Goal: Task Accomplishment & Management: Complete application form

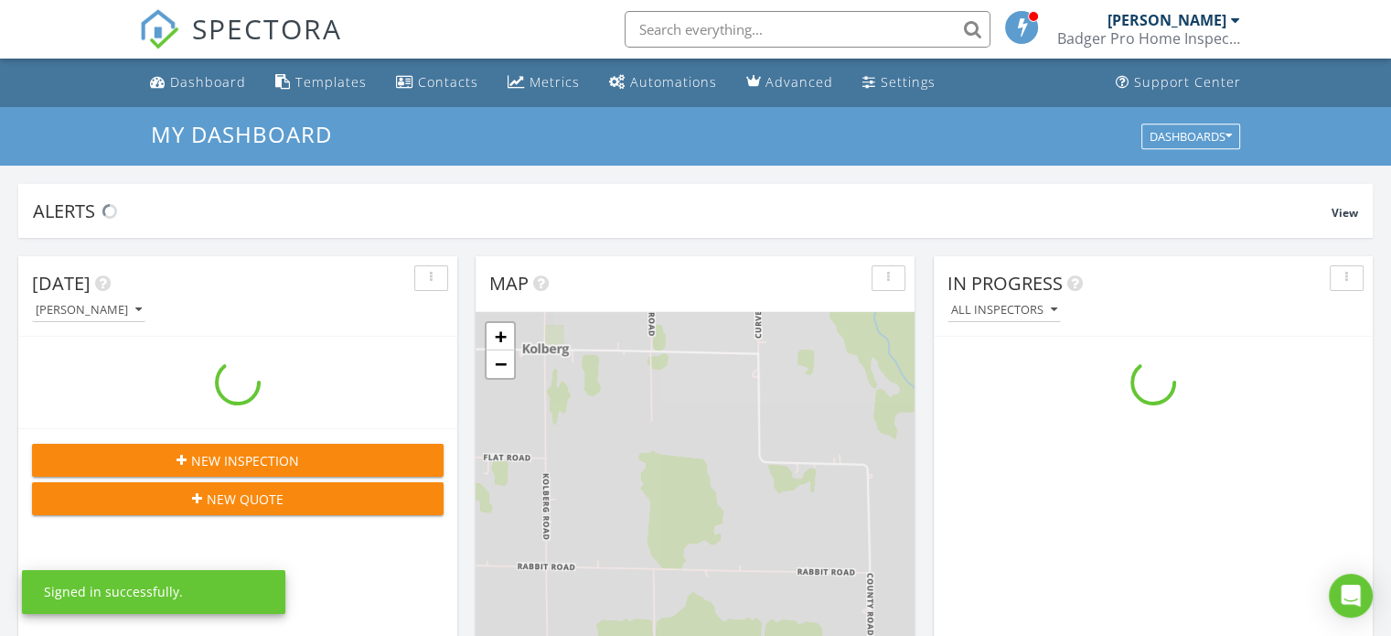
scroll to position [1693, 1419]
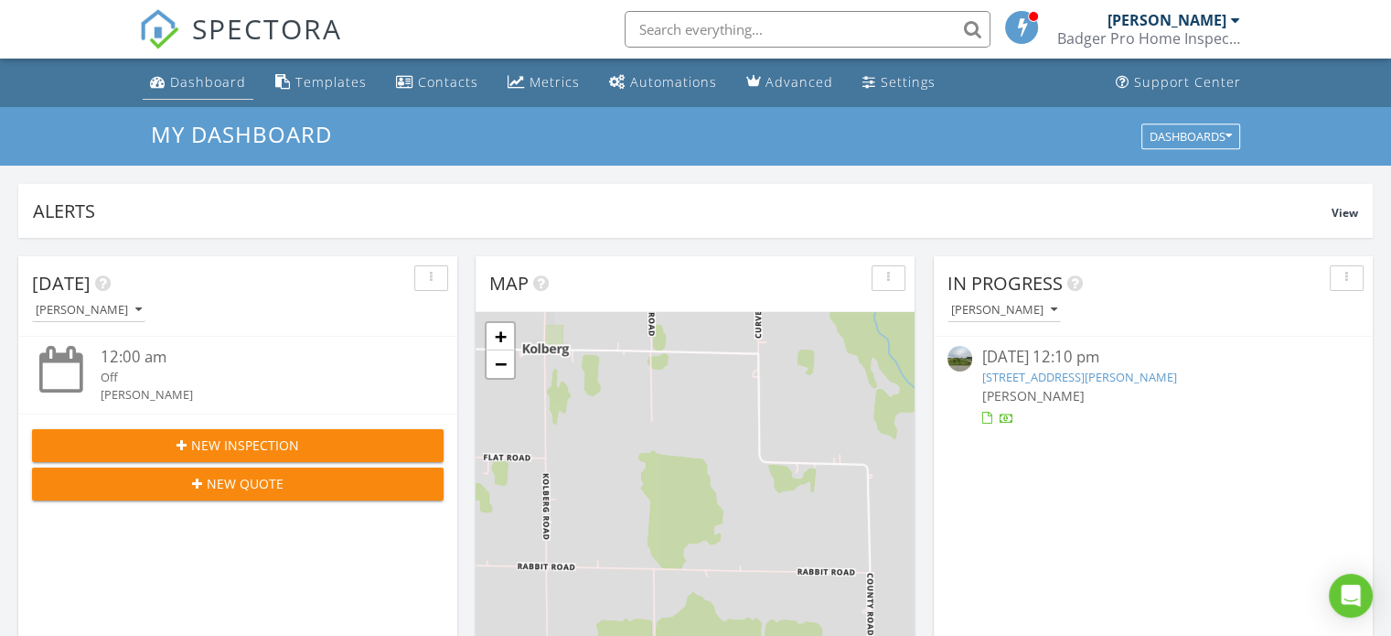
click at [188, 73] on div "Dashboard" at bounding box center [208, 81] width 76 height 17
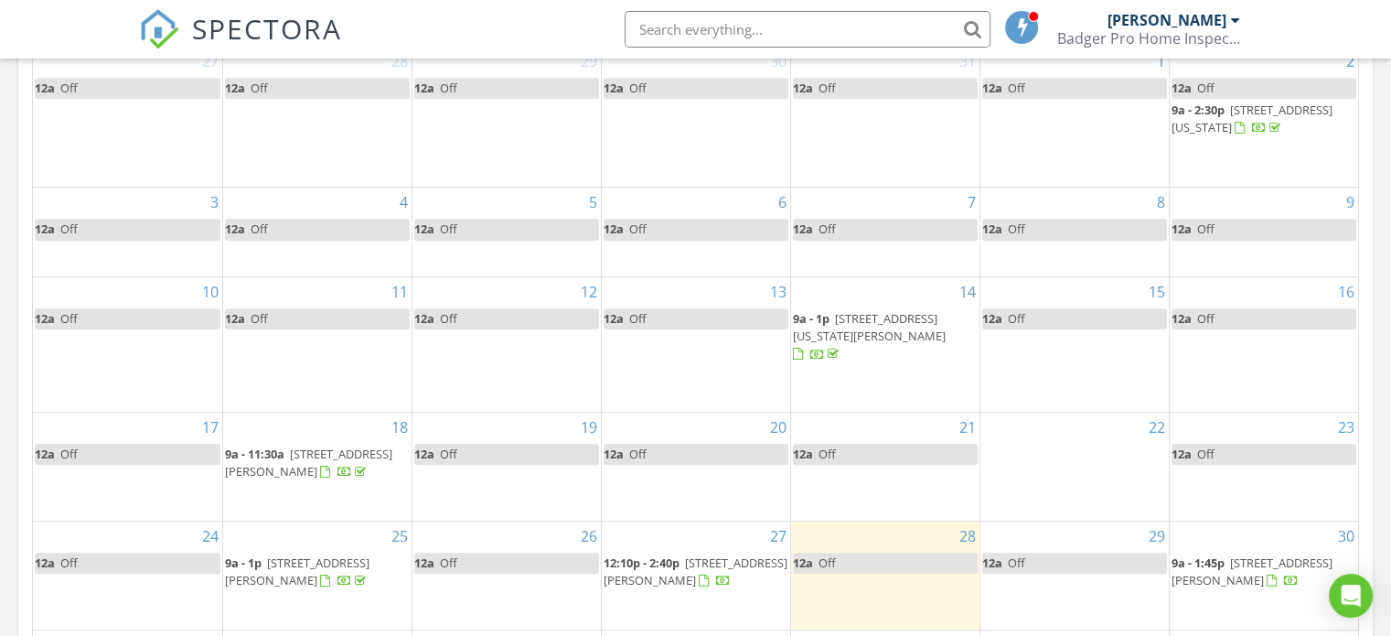
scroll to position [549, 0]
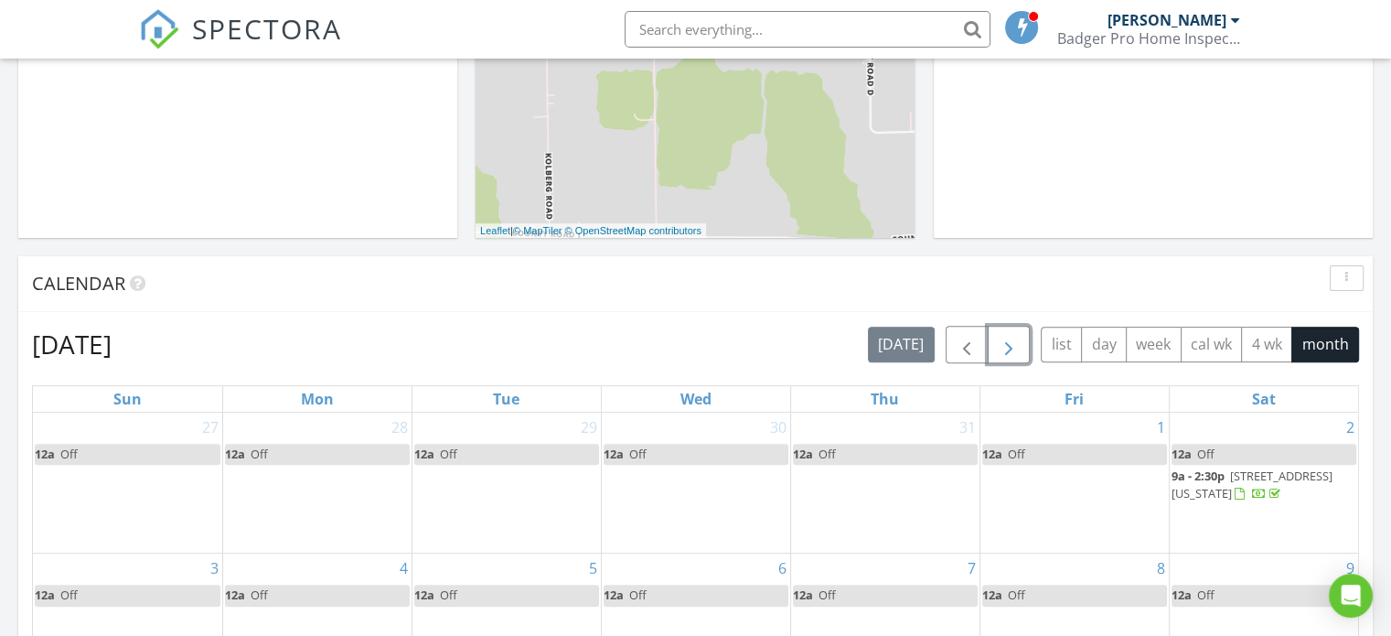
click at [1017, 352] on span "button" at bounding box center [1009, 345] width 22 height 22
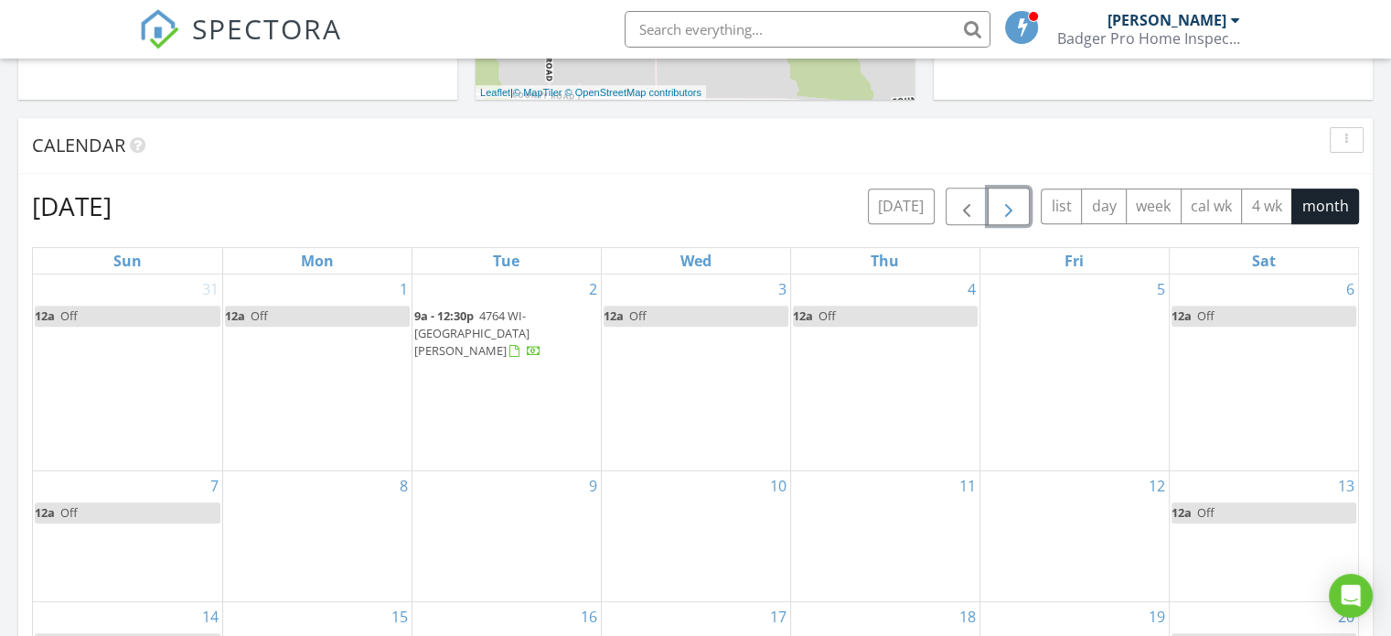
scroll to position [732, 0]
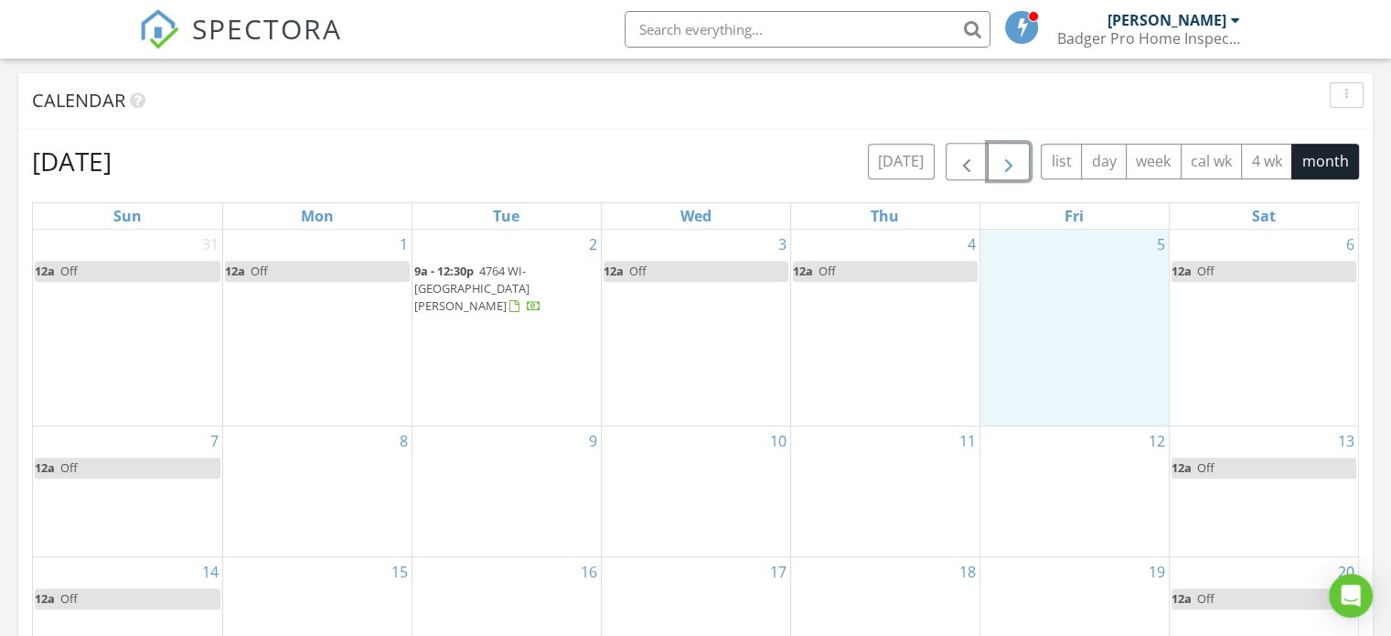
click at [1129, 271] on div "5" at bounding box center [1074, 328] width 188 height 196
click at [1085, 194] on link "Inspection" at bounding box center [1070, 195] width 94 height 29
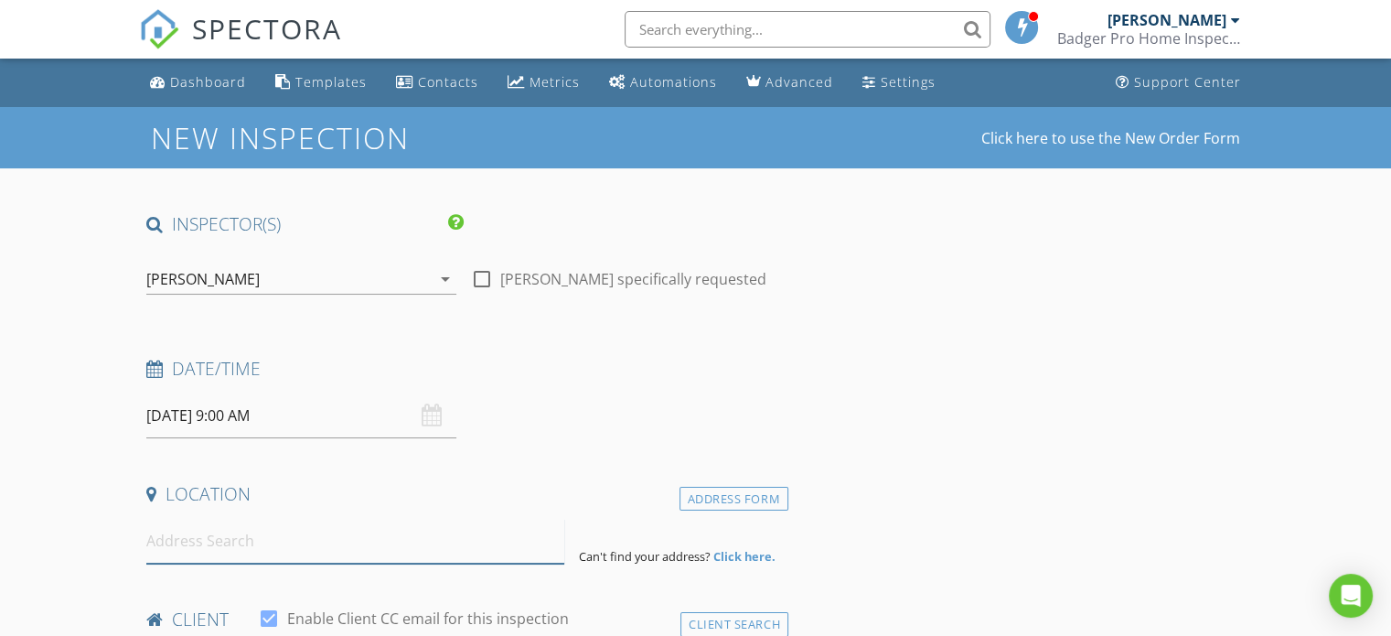
click at [198, 548] on input at bounding box center [355, 540] width 418 height 45
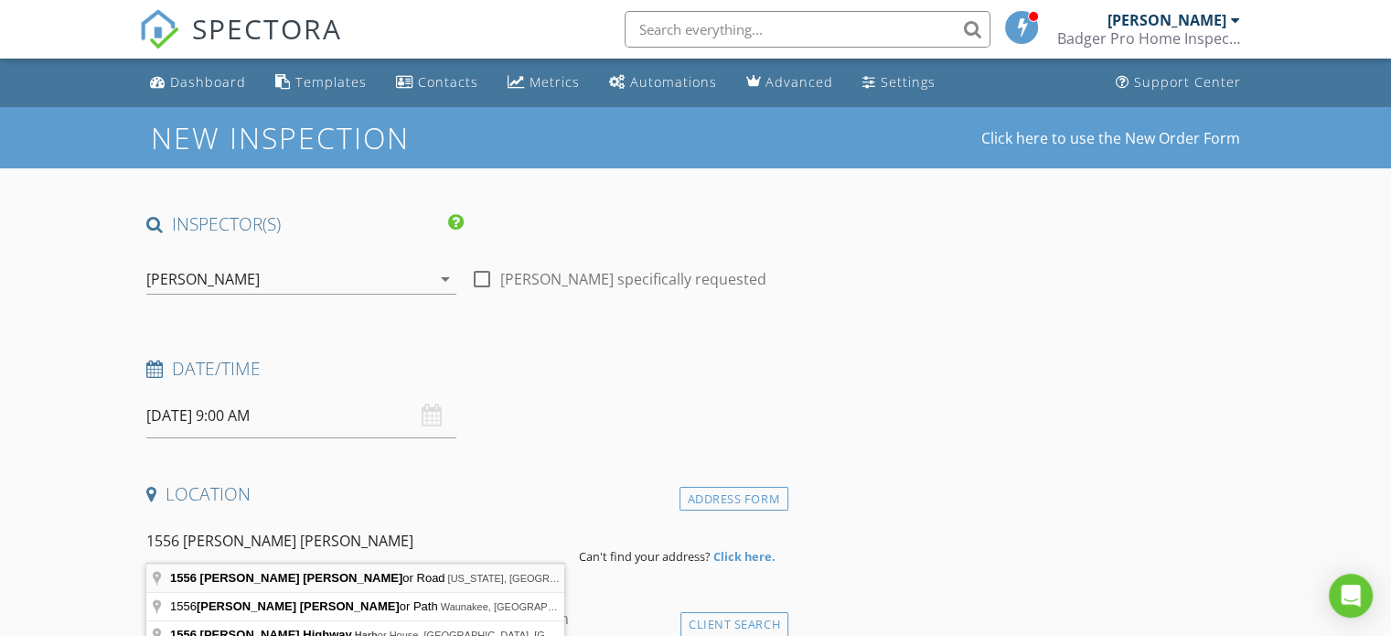
type input "1556 Jackson Harbor Road, Washington, WI, USA"
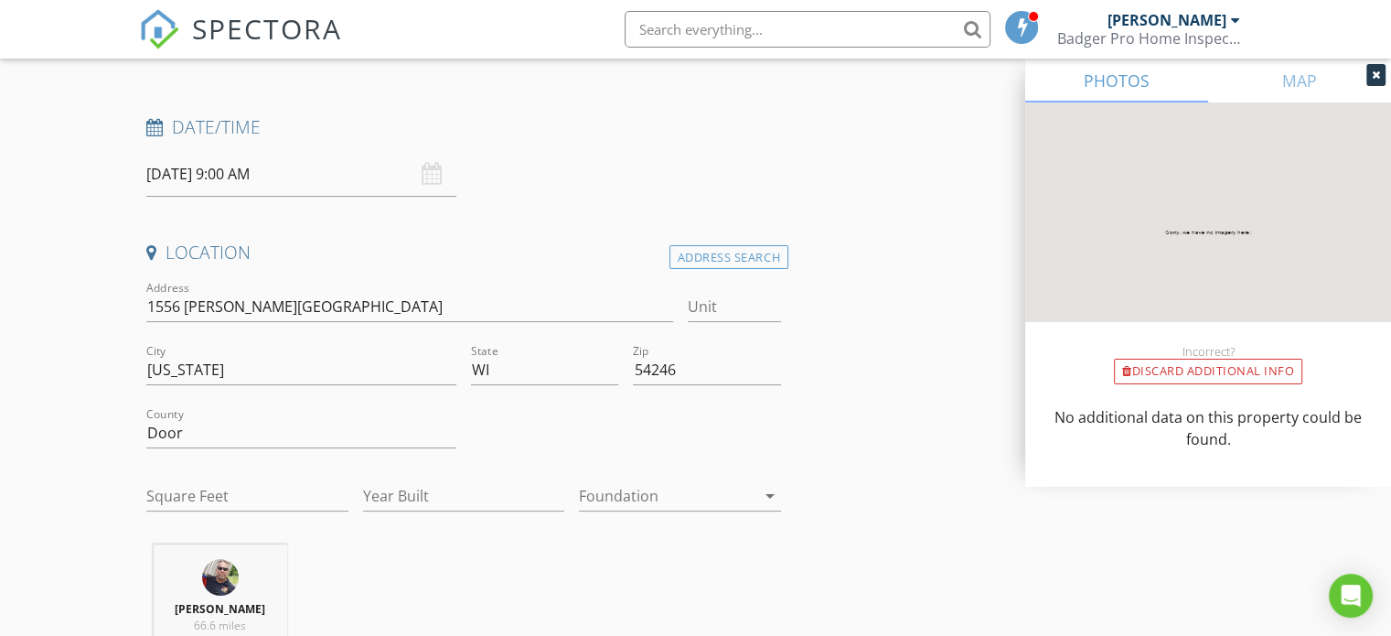
scroll to position [274, 0]
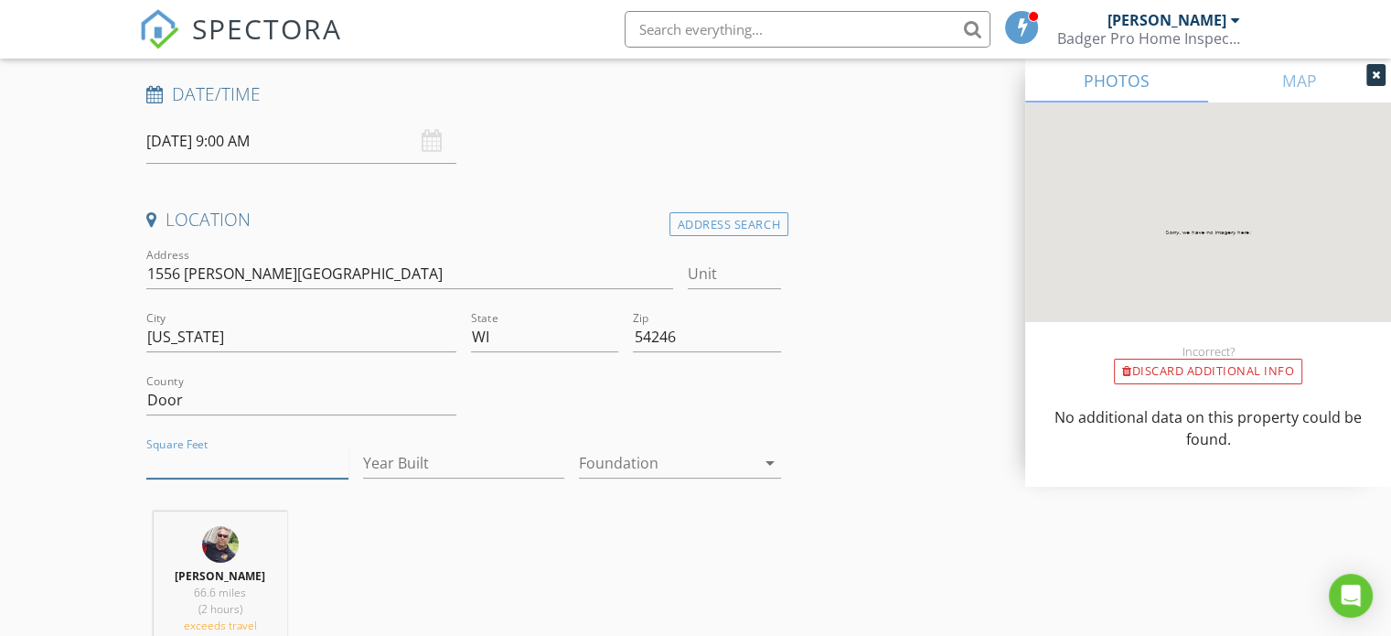
click at [262, 464] on input "Square Feet" at bounding box center [247, 463] width 202 height 30
type input "1400"
click at [406, 463] on input "Year Built" at bounding box center [464, 463] width 202 height 30
type input "1995"
click at [768, 460] on icon "arrow_drop_down" at bounding box center [770, 463] width 22 height 22
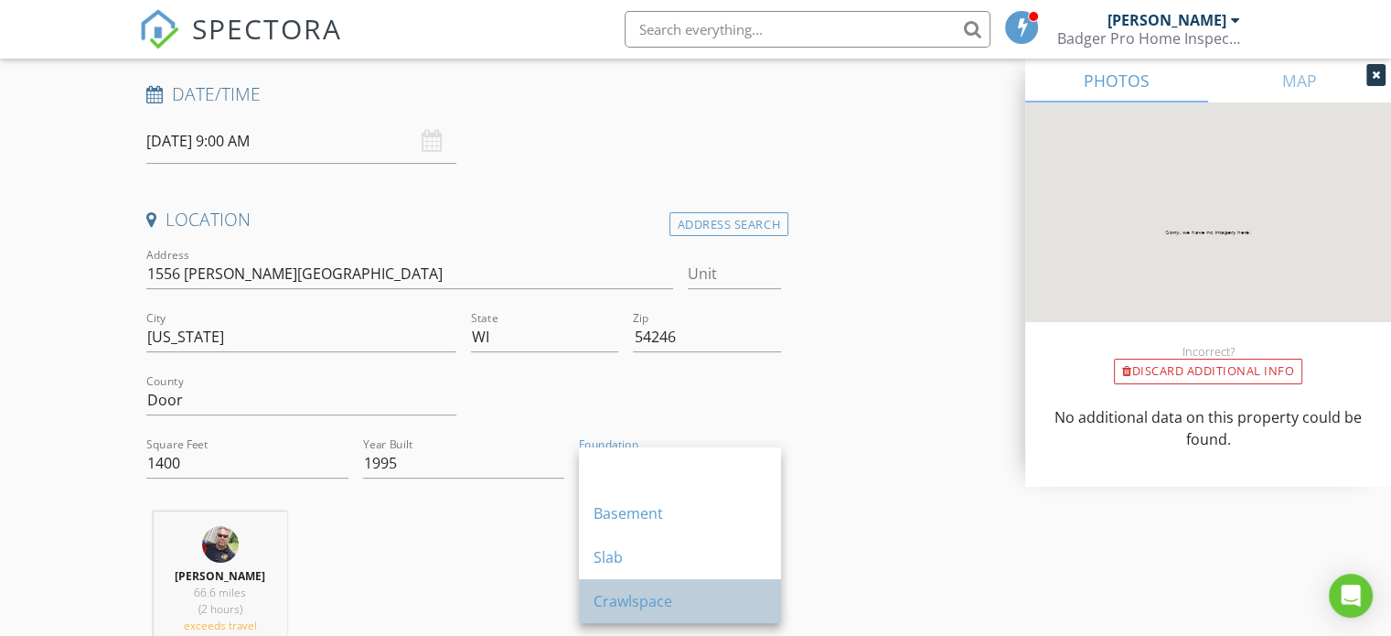
click at [673, 604] on div "Crawlspace" at bounding box center [679, 601] width 173 height 22
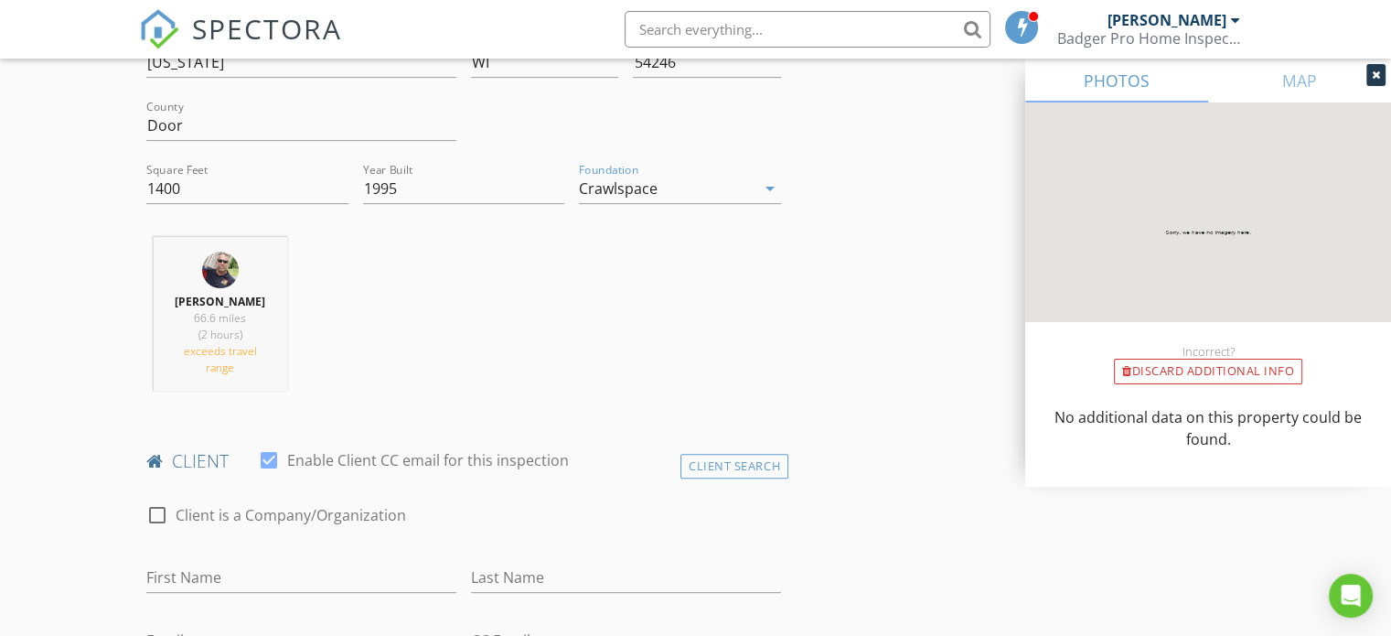
scroll to position [640, 0]
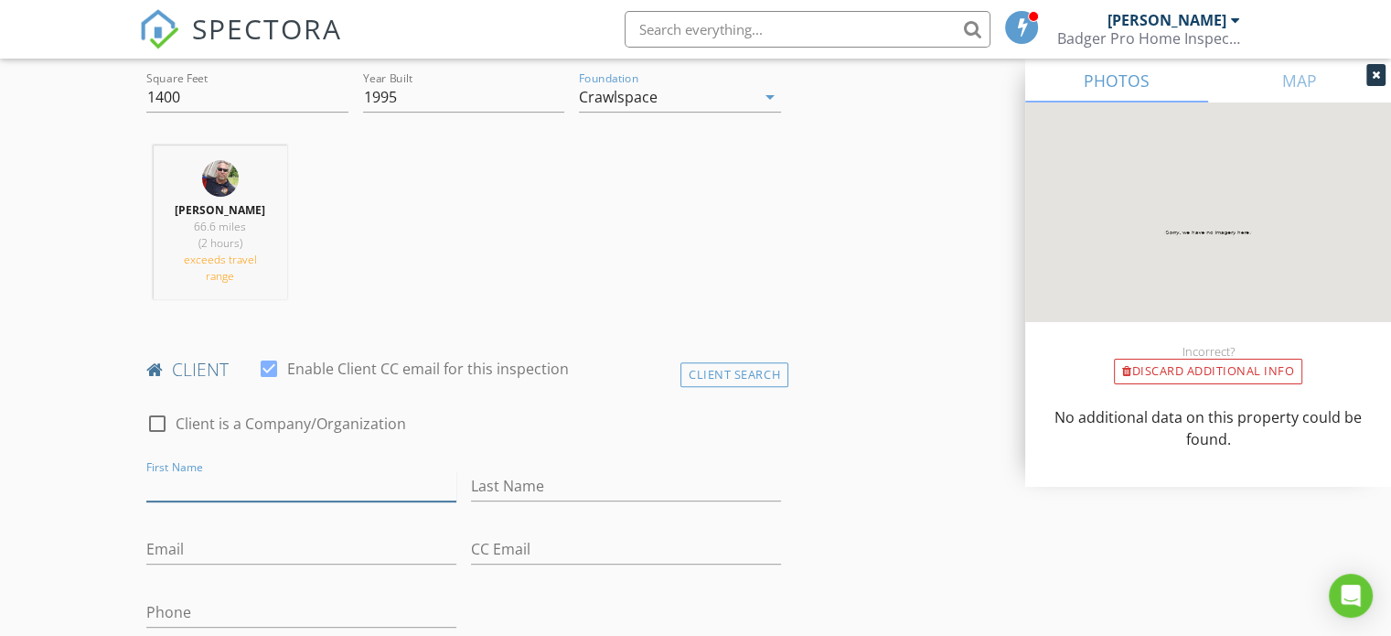
click at [264, 471] on input "First Name" at bounding box center [301, 486] width 310 height 30
type input "[PERSON_NAME]"
click at [565, 471] on input "Last Name" at bounding box center [626, 486] width 310 height 30
click at [504, 471] on input "Jagleski" at bounding box center [626, 486] width 310 height 30
type input "Jagelski"
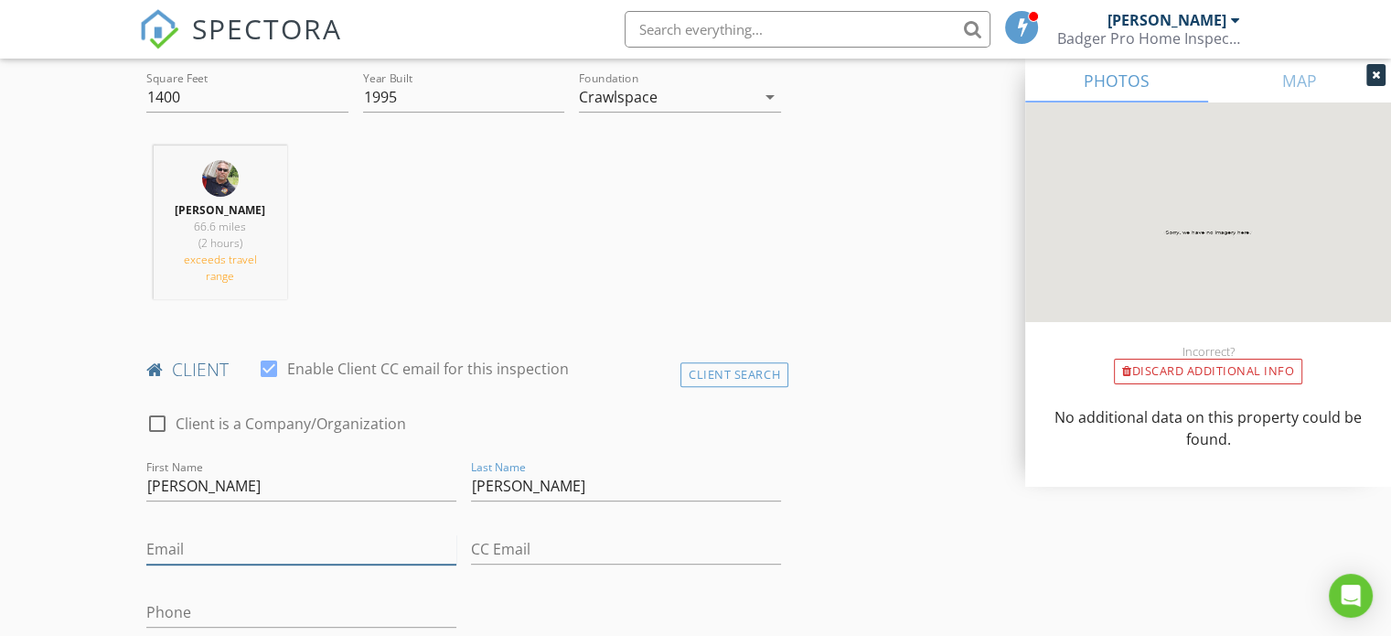
click at [323, 534] on input "Email" at bounding box center [301, 549] width 310 height 30
type input "Schpark@msn.com"
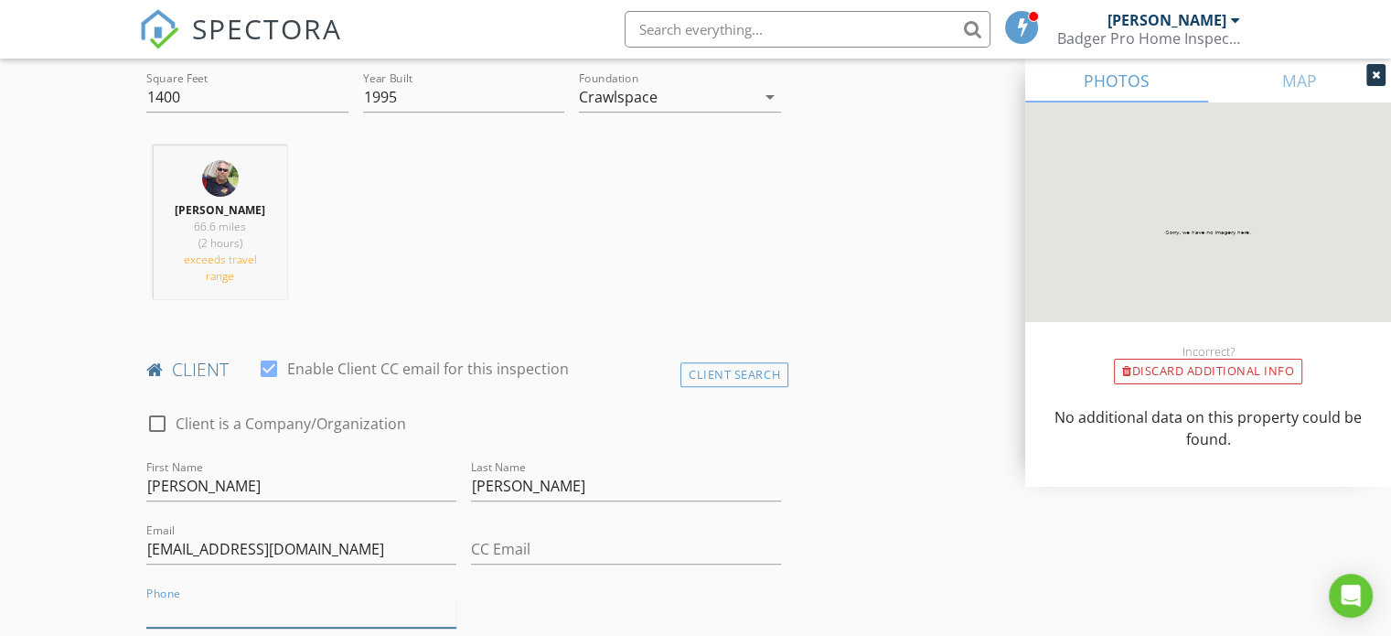
click at [305, 602] on input "Phone" at bounding box center [301, 612] width 310 height 30
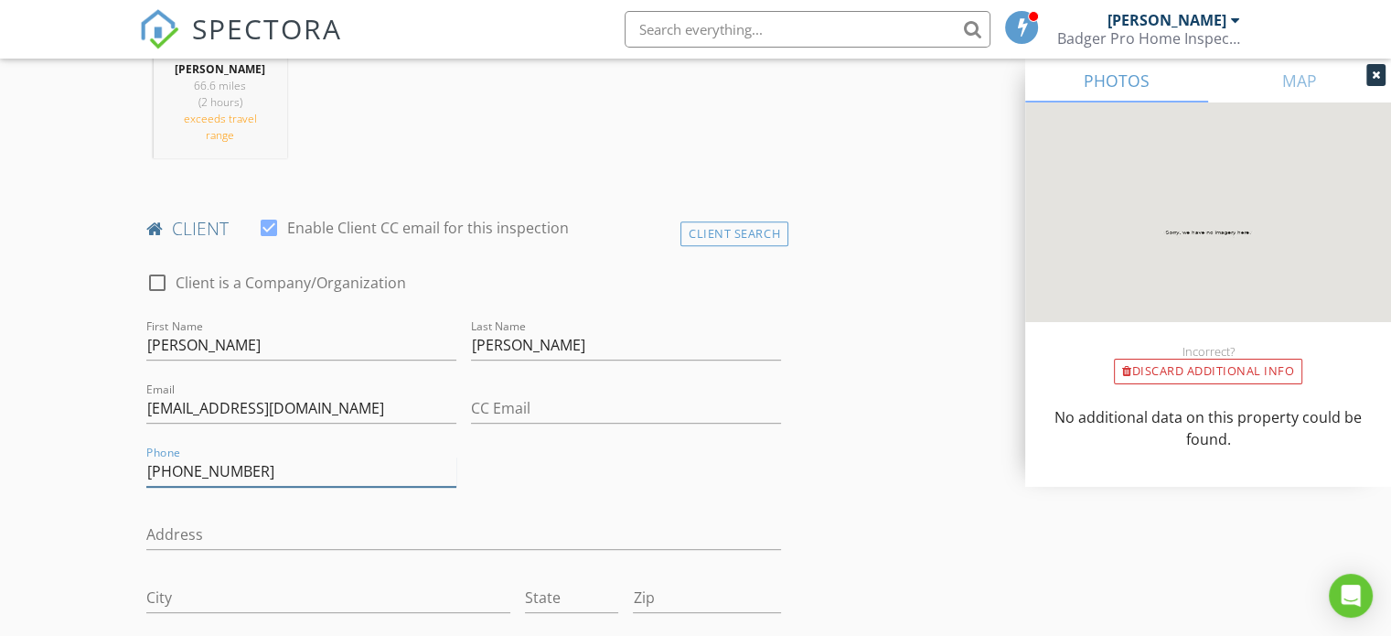
scroll to position [823, 0]
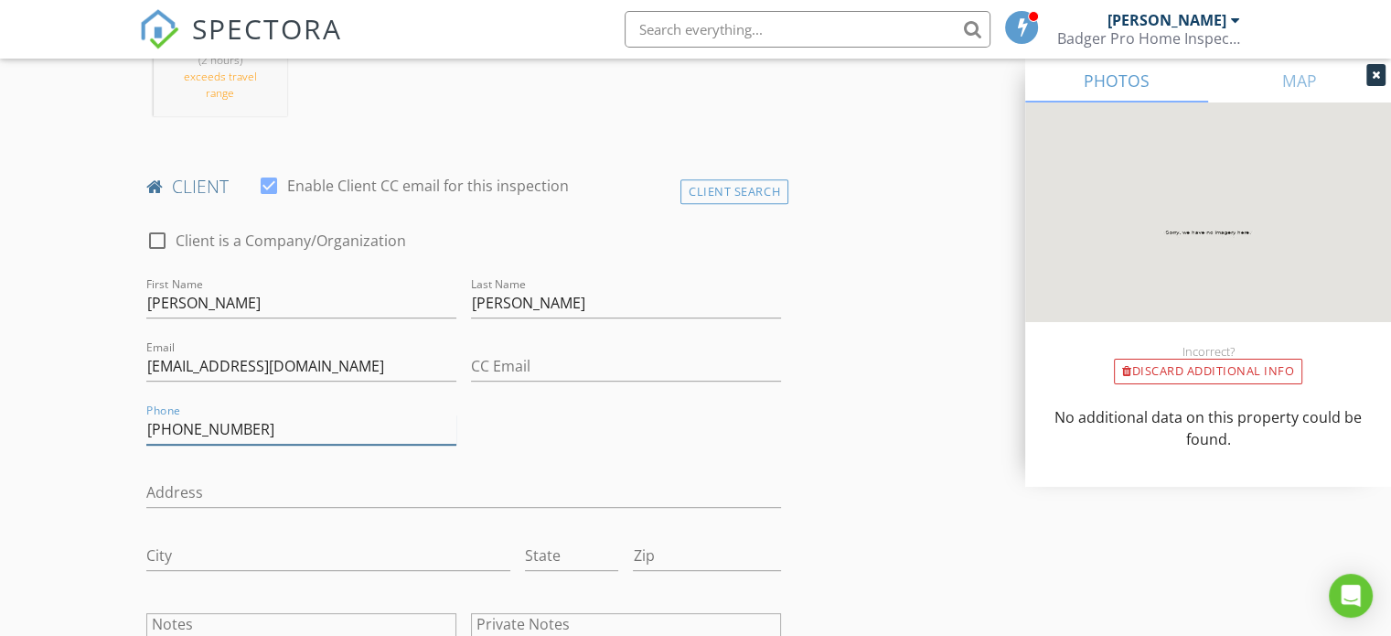
type input "708-380-9548"
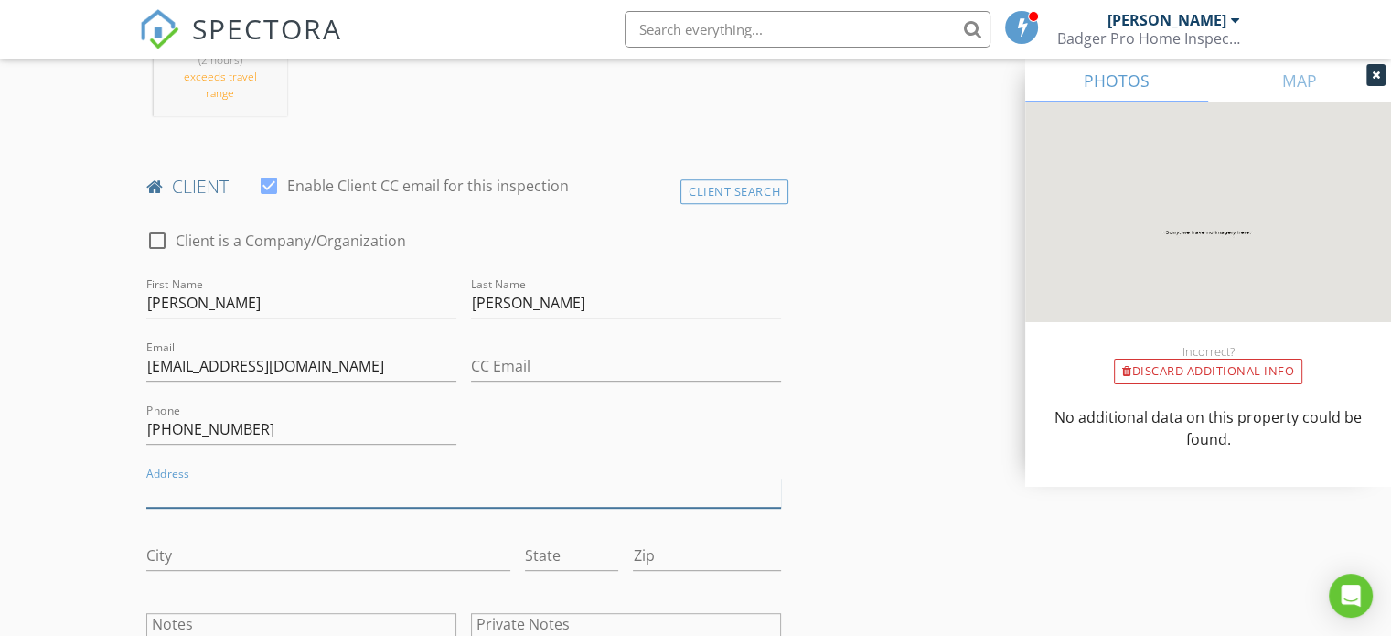
click at [315, 477] on input "Address" at bounding box center [463, 492] width 635 height 30
type input "10011Belle Plaine Ave"
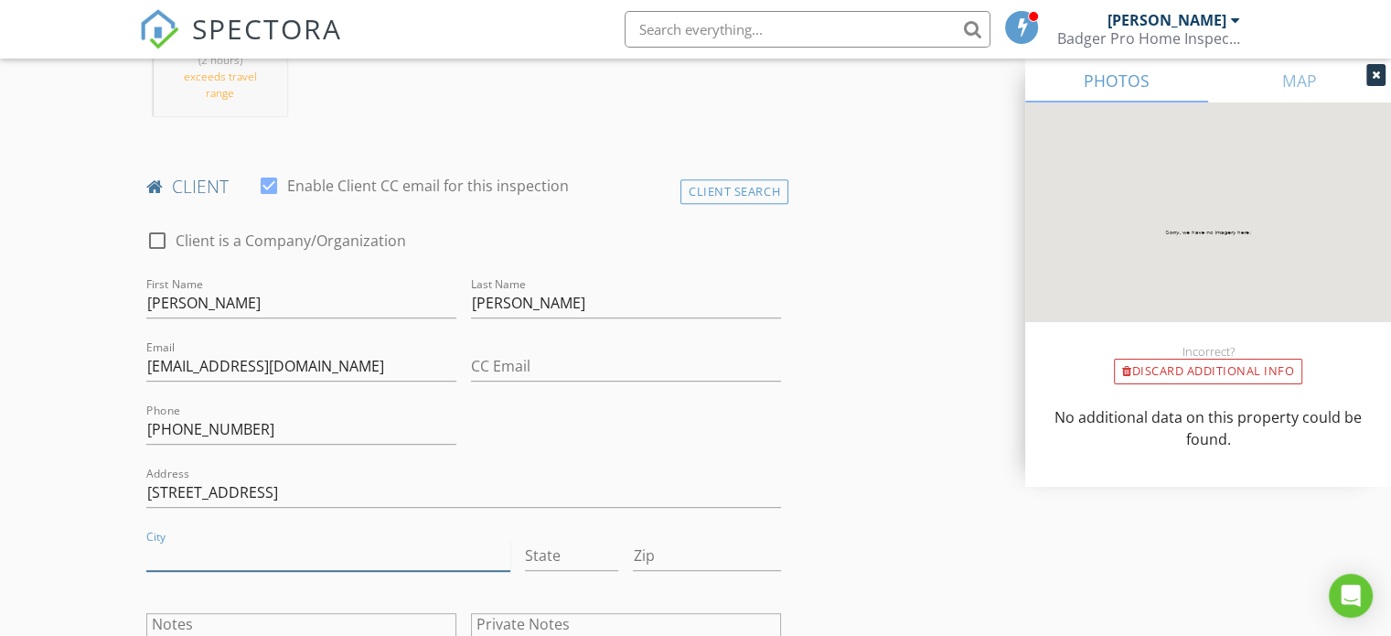
click at [258, 540] on input "City" at bounding box center [328, 555] width 364 height 30
type input "Schiller Park"
click at [569, 541] on input "State" at bounding box center [571, 555] width 93 height 30
type input "IL"
click at [681, 540] on input "Zip" at bounding box center [706, 555] width 147 height 30
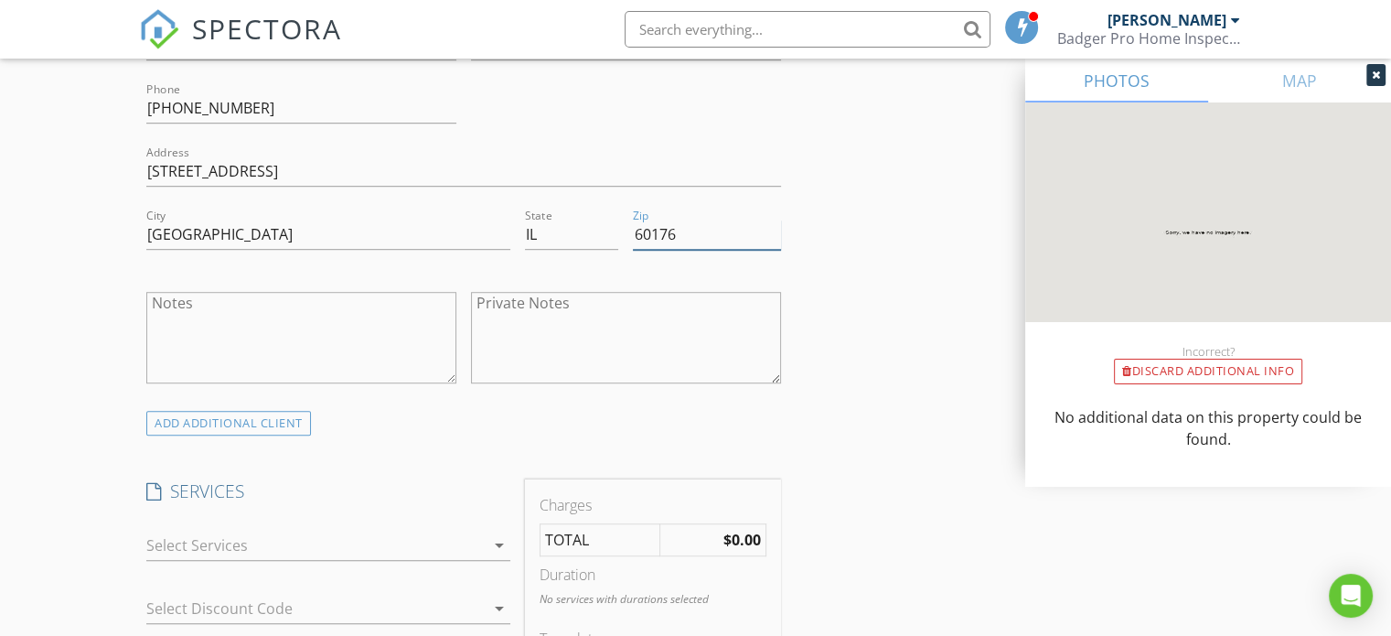
scroll to position [1189, 0]
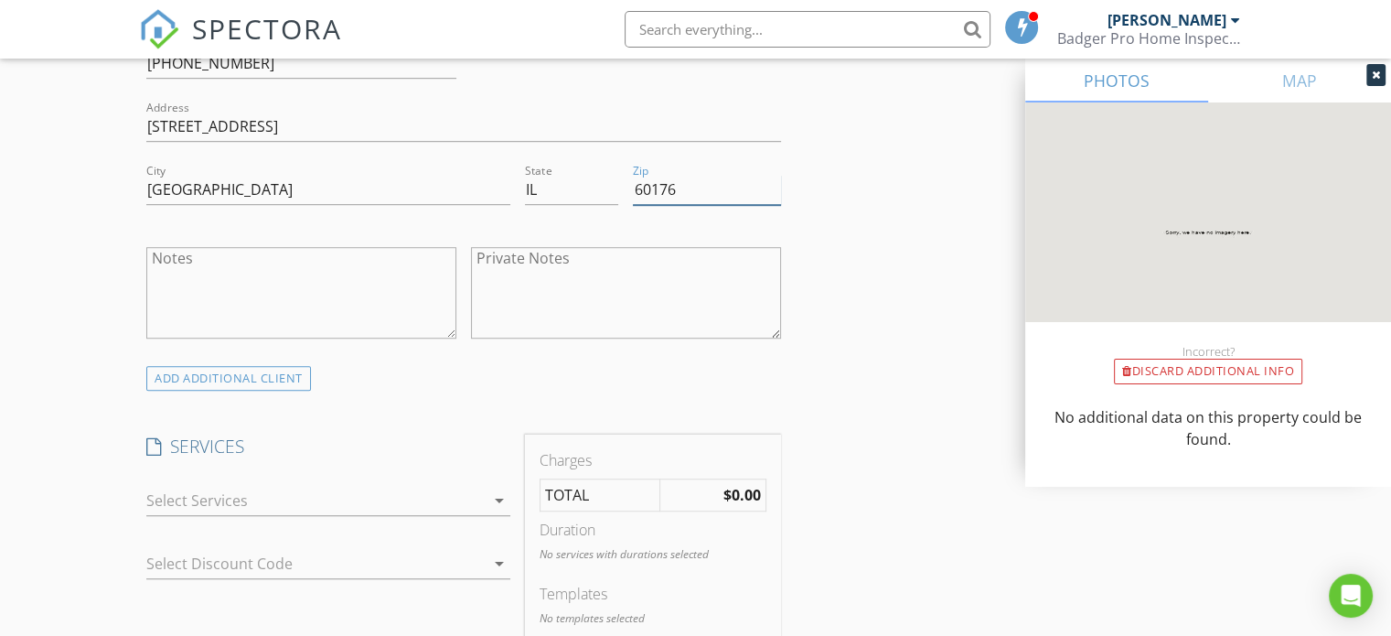
type input "60176"
click at [497, 489] on icon "arrow_drop_down" at bounding box center [499, 500] width 22 height 22
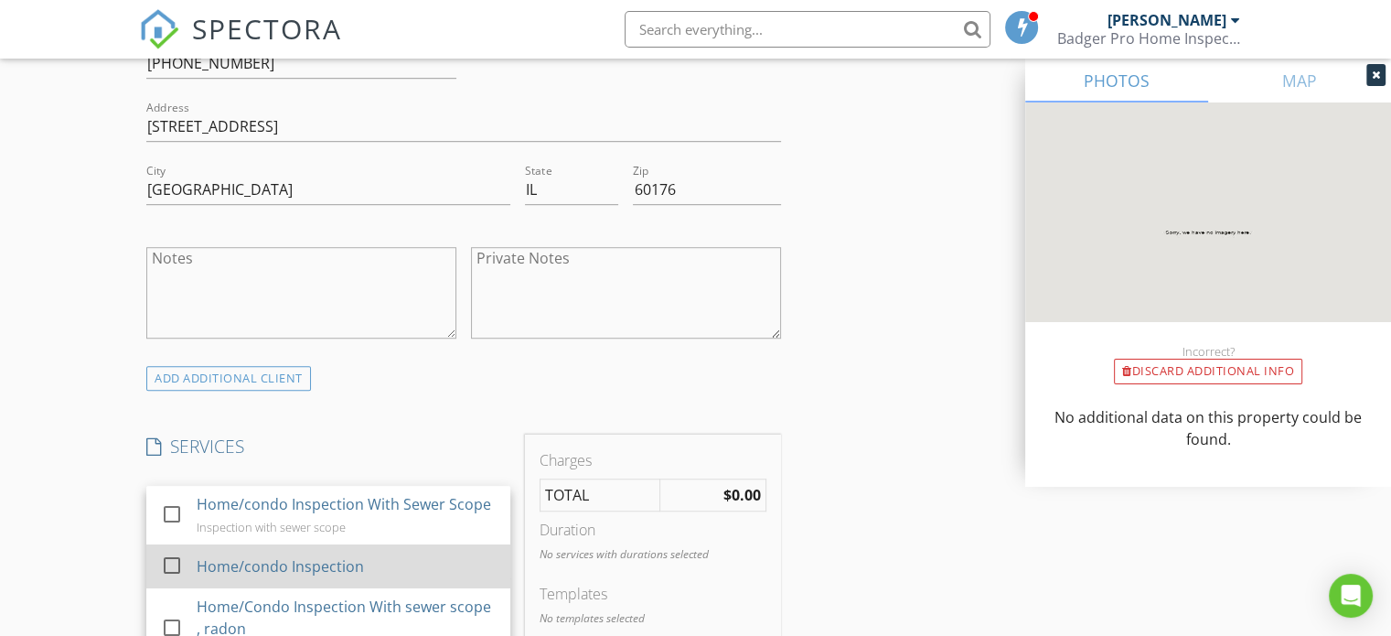
click at [171, 565] on div at bounding box center [171, 565] width 31 height 31
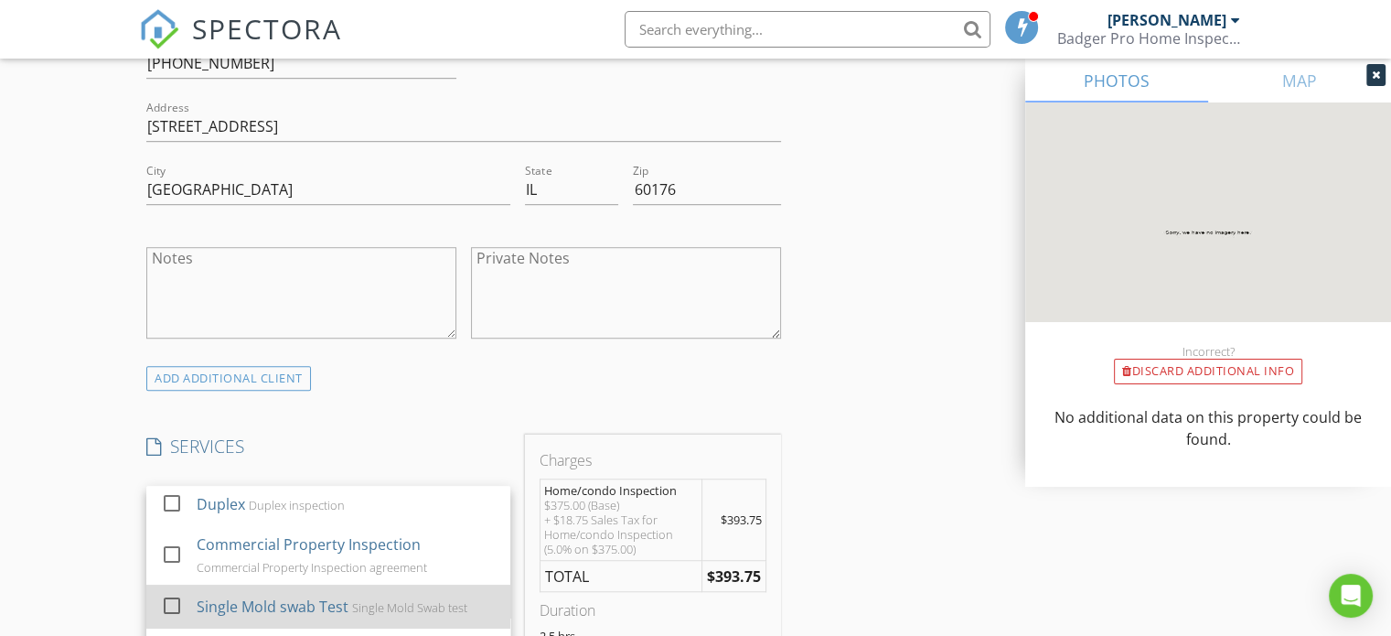
scroll to position [1280, 0]
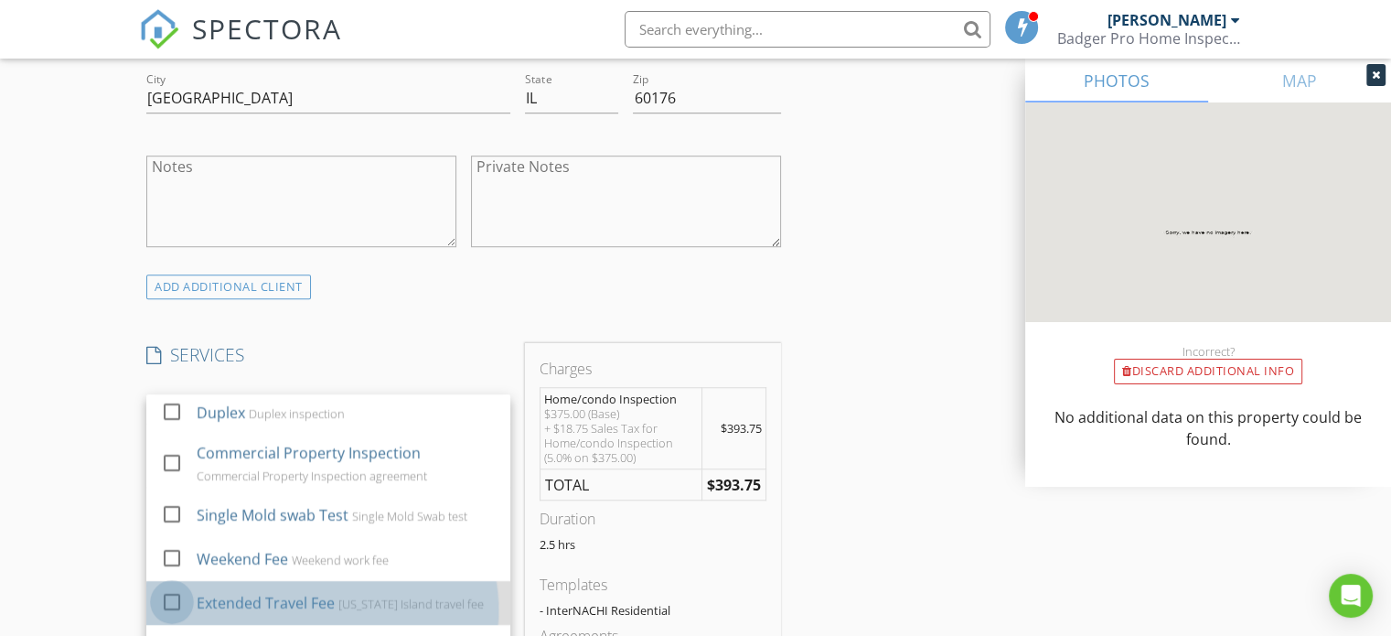
click at [169, 586] on div at bounding box center [171, 601] width 31 height 31
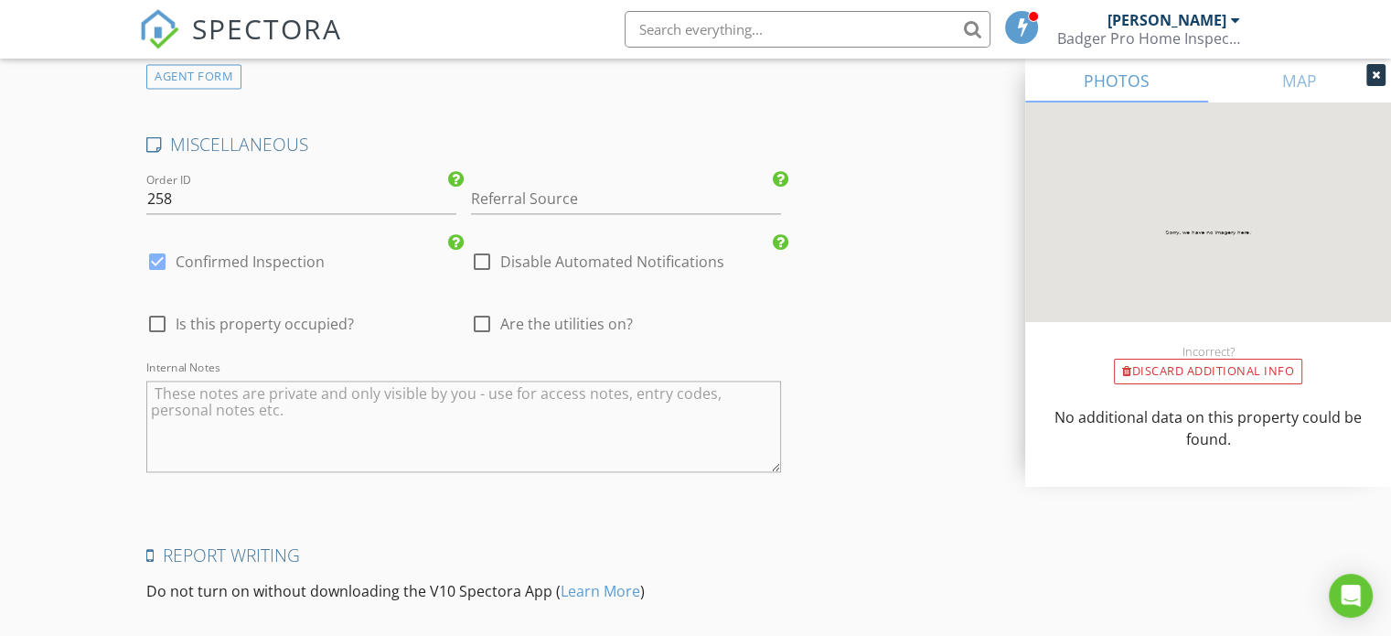
scroll to position [2692, 0]
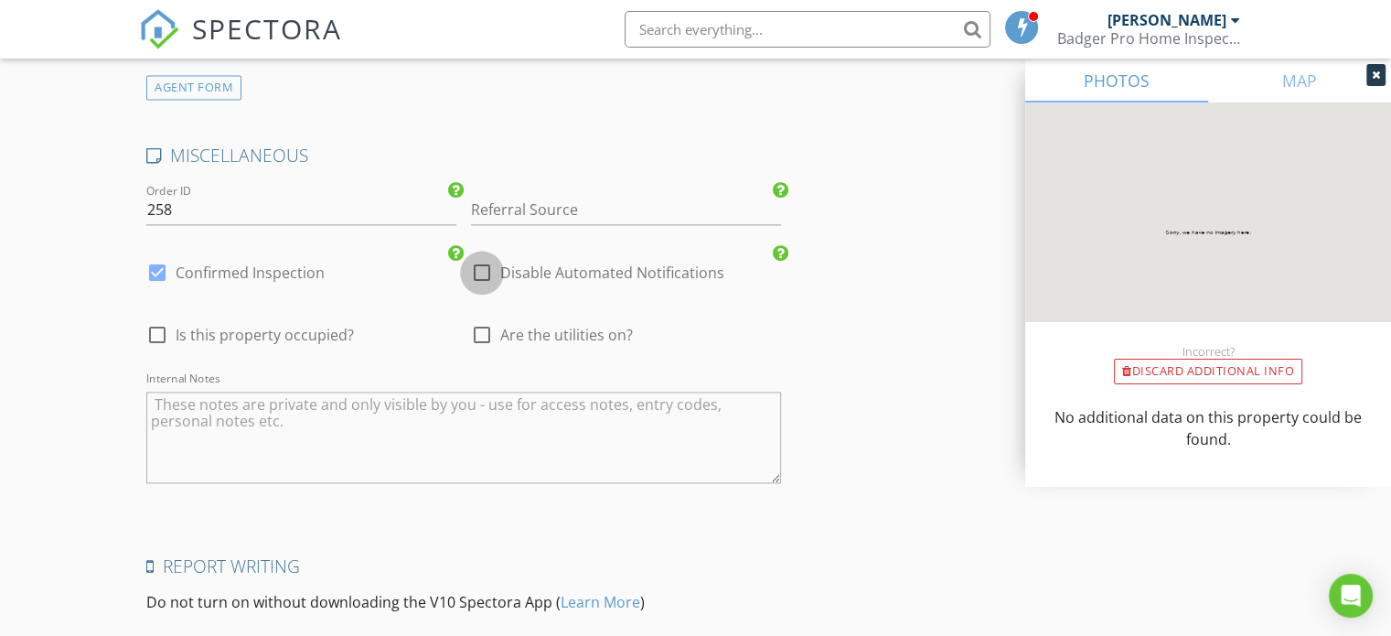
click at [488, 257] on div at bounding box center [481, 272] width 31 height 31
checkbox input "true"
click at [156, 257] on div at bounding box center [157, 272] width 31 height 31
checkbox input "false"
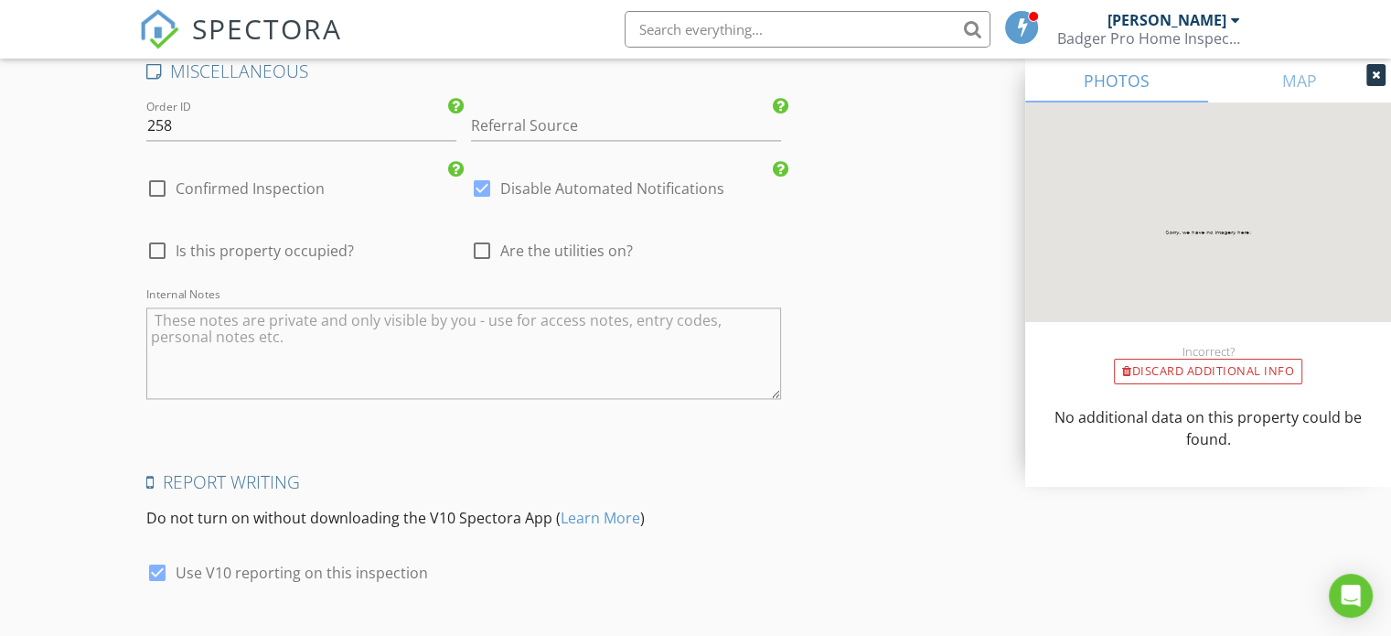
scroll to position [2875, 0]
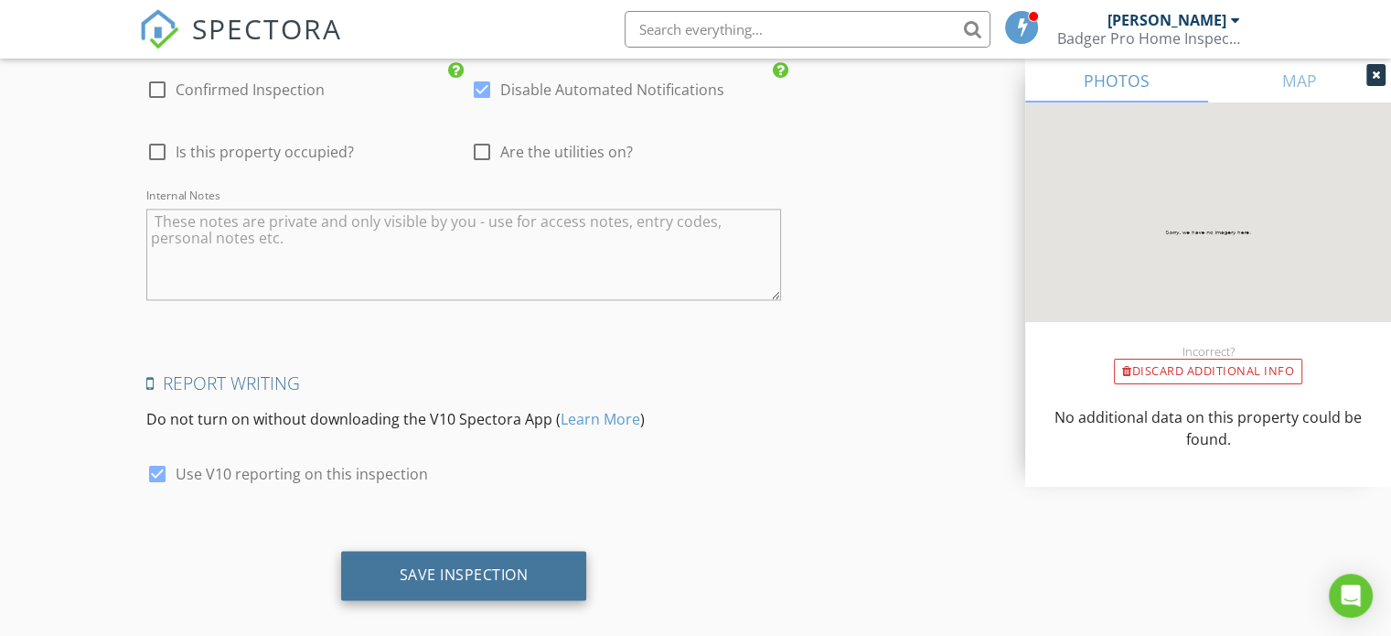
click at [468, 562] on div "Save Inspection" at bounding box center [464, 574] width 246 height 49
